Goal: Navigation & Orientation: Find specific page/section

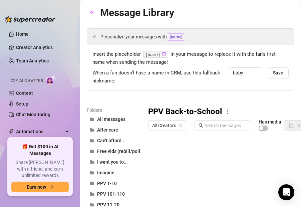
scroll to position [99, 0]
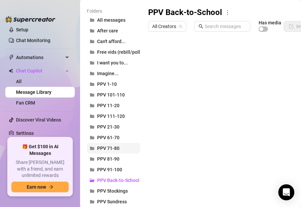
click at [112, 146] on span "PPV 71-80" at bounding box center [108, 147] width 22 height 5
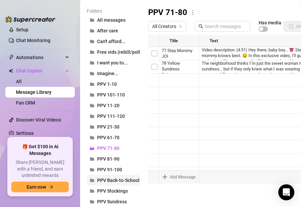
click at [117, 179] on span "PPV Back-to-School" at bounding box center [118, 179] width 42 height 5
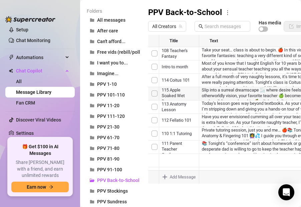
drag, startPoint x: 150, startPoint y: 159, endPoint x: 148, endPoint y: 69, distance: 90.0
click at [148, 69] on div at bounding box center [251, 109] width 207 height 149
drag, startPoint x: 150, startPoint y: 80, endPoint x: 149, endPoint y: 46, distance: 33.7
click at [149, 46] on div at bounding box center [251, 109] width 207 height 149
drag, startPoint x: 149, startPoint y: 147, endPoint x: 147, endPoint y: 98, distance: 48.4
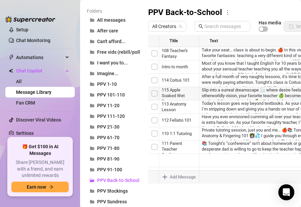
click at [147, 98] on div "Folders All messages After care Can't afford... Free vids (rebill/polls) I want…" at bounding box center [190, 163] width 207 height 312
drag, startPoint x: 150, startPoint y: 160, endPoint x: 151, endPoint y: 111, distance: 49.0
click at [151, 111] on div at bounding box center [251, 109] width 207 height 149
drag, startPoint x: 149, startPoint y: 160, endPoint x: 153, endPoint y: 122, distance: 38.1
click at [153, 122] on div at bounding box center [251, 109] width 207 height 149
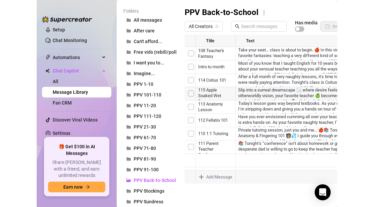
scroll to position [13, 0]
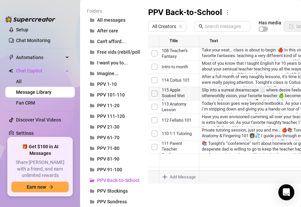
drag, startPoint x: 150, startPoint y: 148, endPoint x: 149, endPoint y: 122, distance: 25.3
click at [149, 122] on div at bounding box center [251, 109] width 207 height 149
click at [200, 189] on div "Folders All messages After care Can't afford... Free vids (rebill/polls) I want…" at bounding box center [190, 163] width 207 height 312
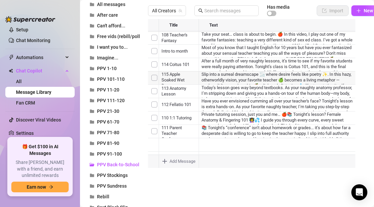
scroll to position [83, 0]
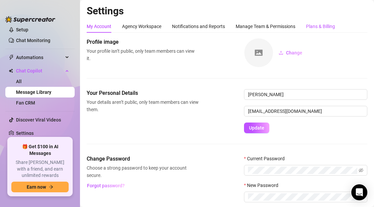
click at [300, 25] on div "Plans & Billing" at bounding box center [320, 26] width 29 height 7
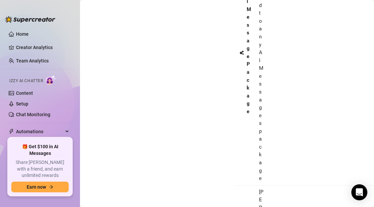
scroll to position [263, 9]
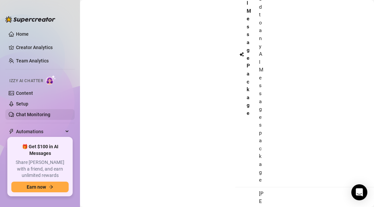
click at [46, 113] on link "Chat Monitoring" at bounding box center [33, 114] width 34 height 5
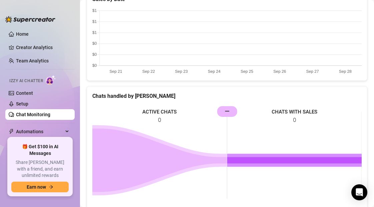
scroll to position [231, 0]
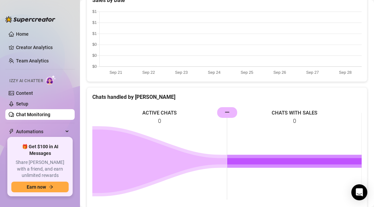
click at [227, 112] on rect at bounding box center [226, 156] width 269 height 100
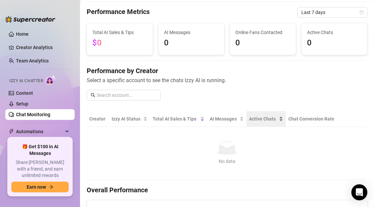
scroll to position [0, 0]
